Goal: Information Seeking & Learning: Check status

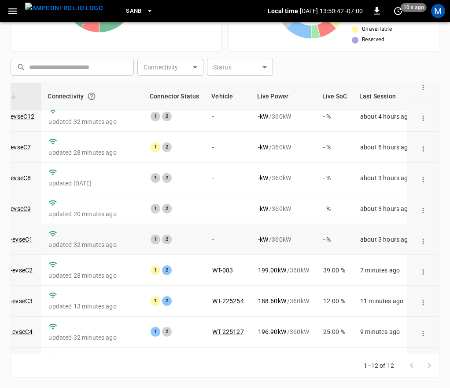
scroll to position [136, 95]
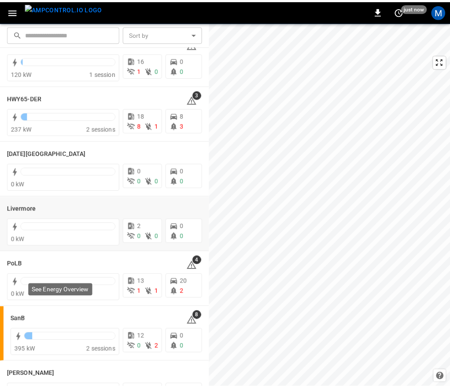
scroll to position [180, 0]
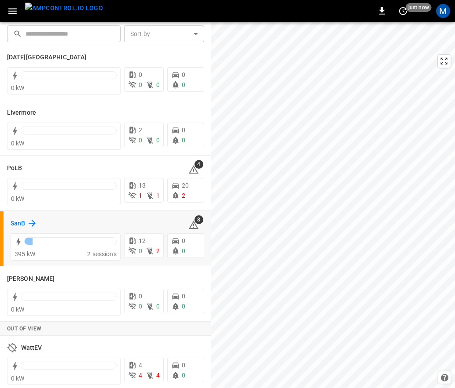
click at [11, 228] on h6 "SanB" at bounding box center [18, 224] width 15 height 10
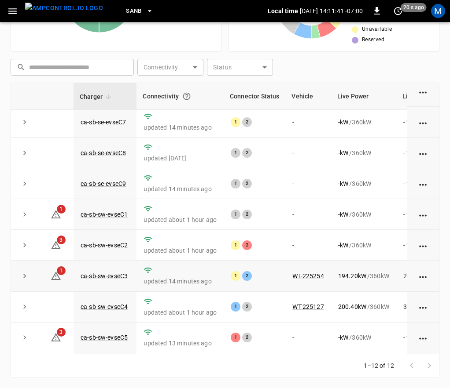
scroll to position [136, 0]
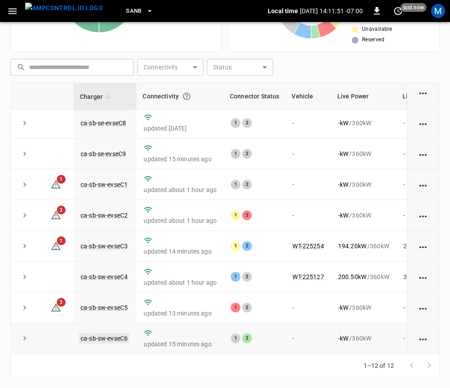
click at [120, 334] on link "ca-sb-sw-evseC6" at bounding box center [104, 338] width 51 height 11
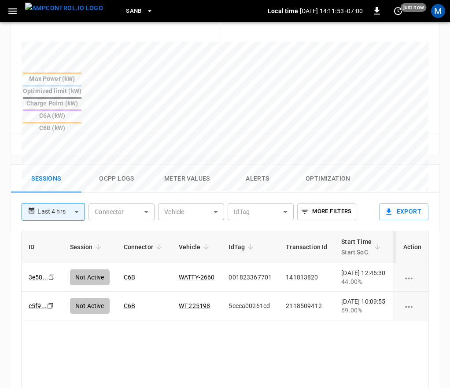
scroll to position [498, 0]
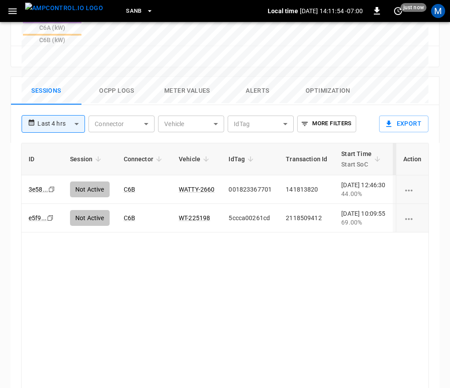
click at [224, 366] on div "ID Session Connector Vehicle IdTag Transaction Id Start Time Start SoC End Time…" at bounding box center [224, 279] width 407 height 272
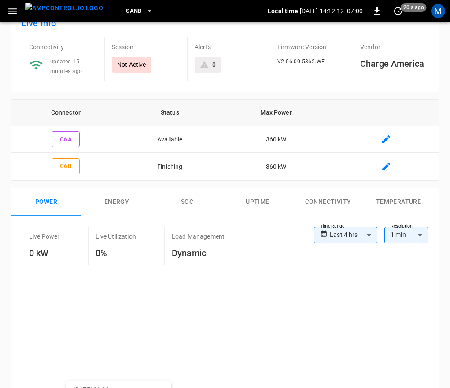
scroll to position [15, 0]
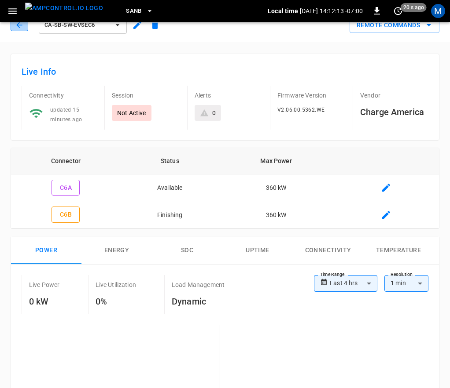
click at [20, 27] on icon "button" at bounding box center [19, 25] width 9 height 9
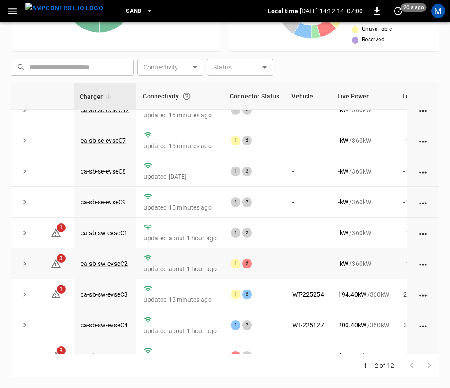
scroll to position [136, 0]
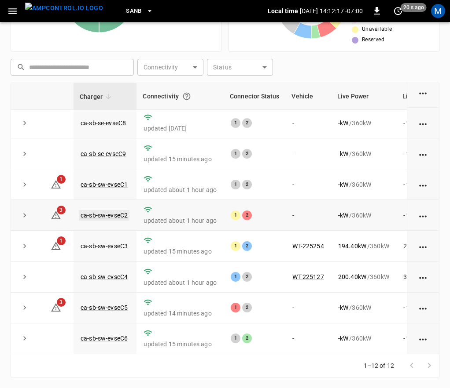
click at [124, 210] on link "ca-sb-sw-evseC2" at bounding box center [104, 215] width 51 height 11
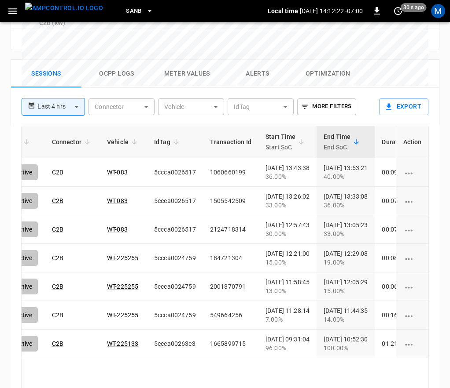
scroll to position [0, 67]
